Goal: Complete application form

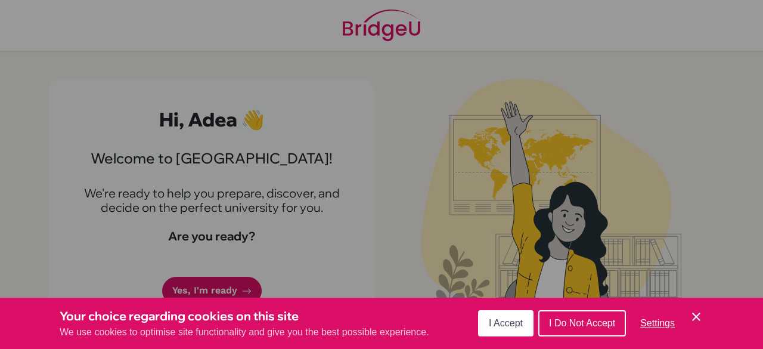
click at [690, 315] on icon "Cookie Control Close Icon" at bounding box center [696, 316] width 14 height 14
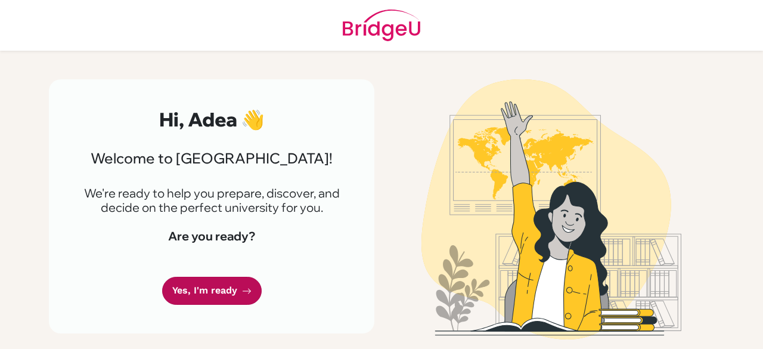
click at [229, 290] on link "Yes, I'm ready" at bounding box center [212, 291] width 100 height 28
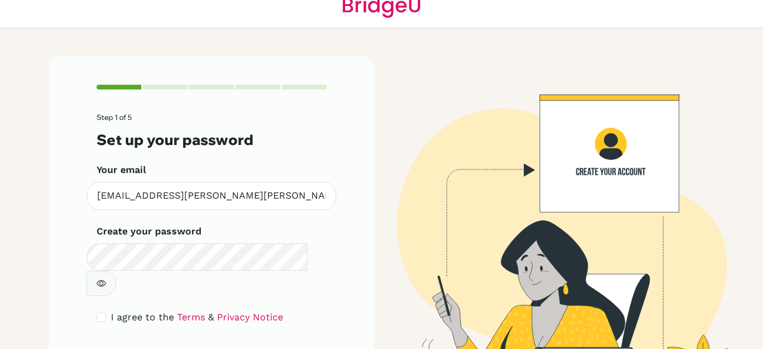
scroll to position [24, 0]
click at [106, 278] on icon "button" at bounding box center [102, 283] width 10 height 10
click at [98, 312] on input "checkbox" at bounding box center [102, 317] width 10 height 10
checkbox input "true"
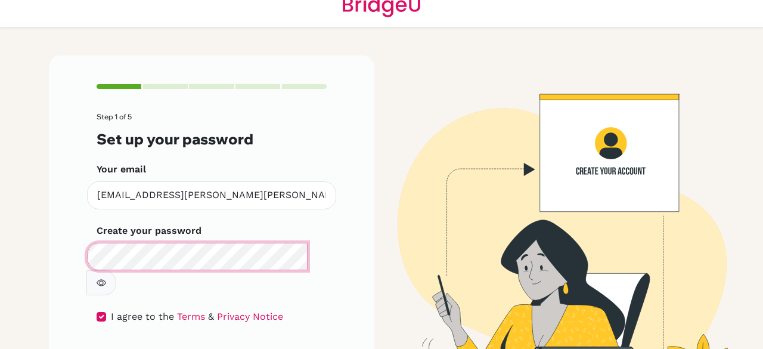
click at [35, 256] on main "Step 1 of 5 Set up your password Your email [EMAIL_ADDRESS][PERSON_NAME][PERSON…" at bounding box center [381, 174] width 763 height 349
